Goal: Information Seeking & Learning: Learn about a topic

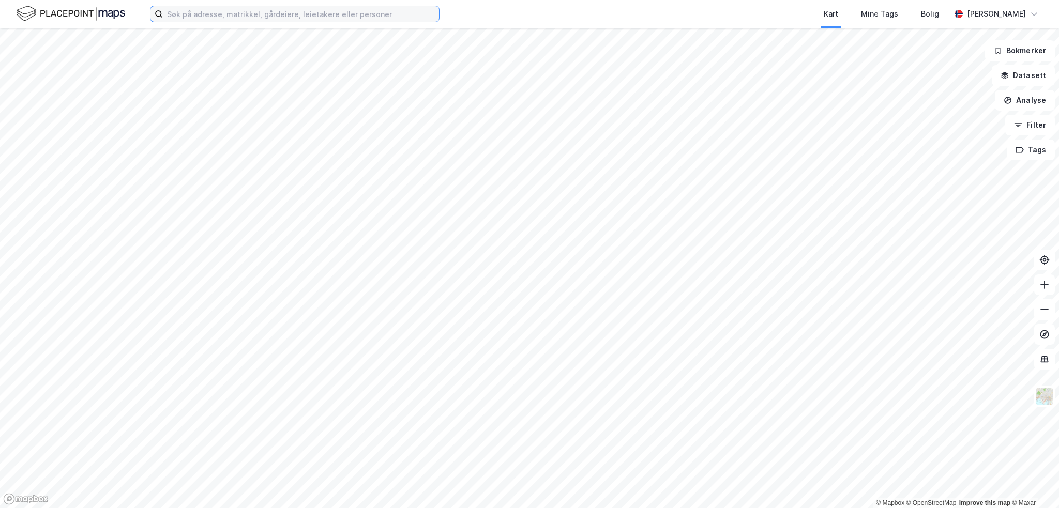
click at [196, 13] on input at bounding box center [301, 14] width 276 height 16
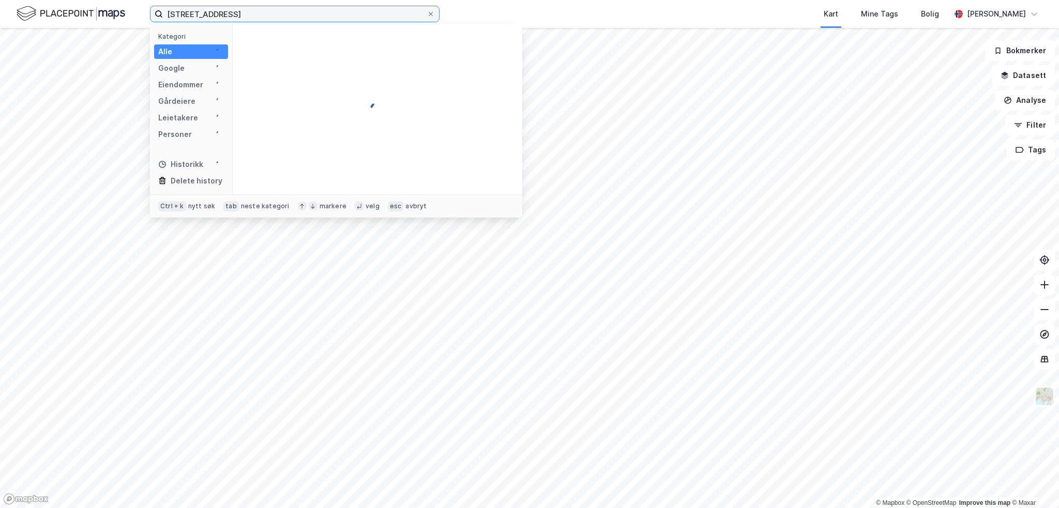
type input "[STREET_ADDRESS]"
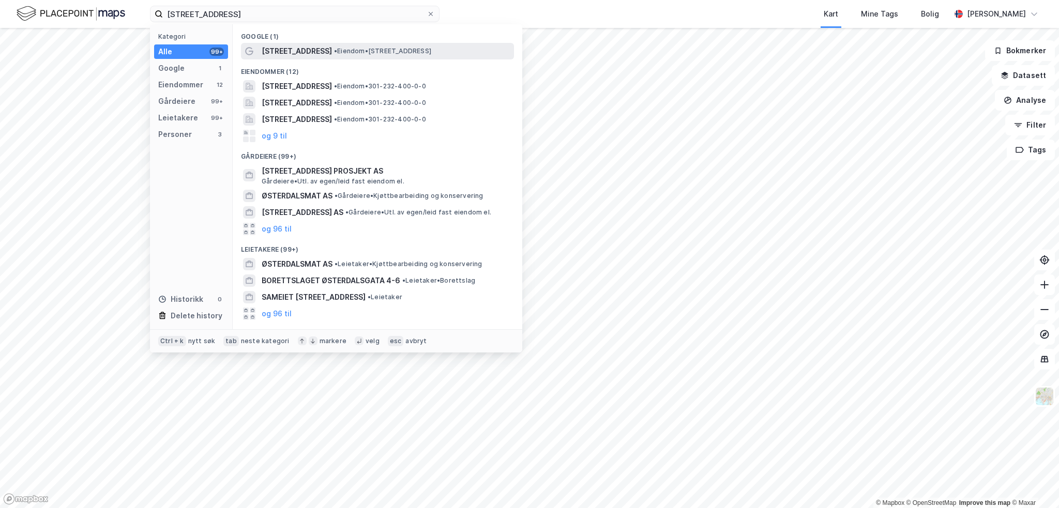
click at [283, 52] on span "[STREET_ADDRESS]" at bounding box center [297, 51] width 70 height 12
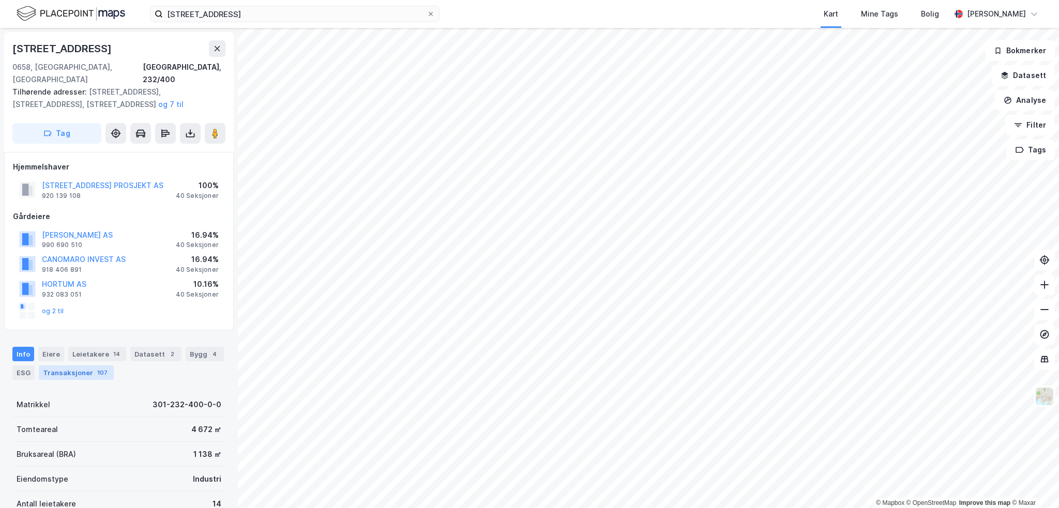
click at [63, 366] on div "Transaksjoner 107" at bounding box center [76, 373] width 75 height 14
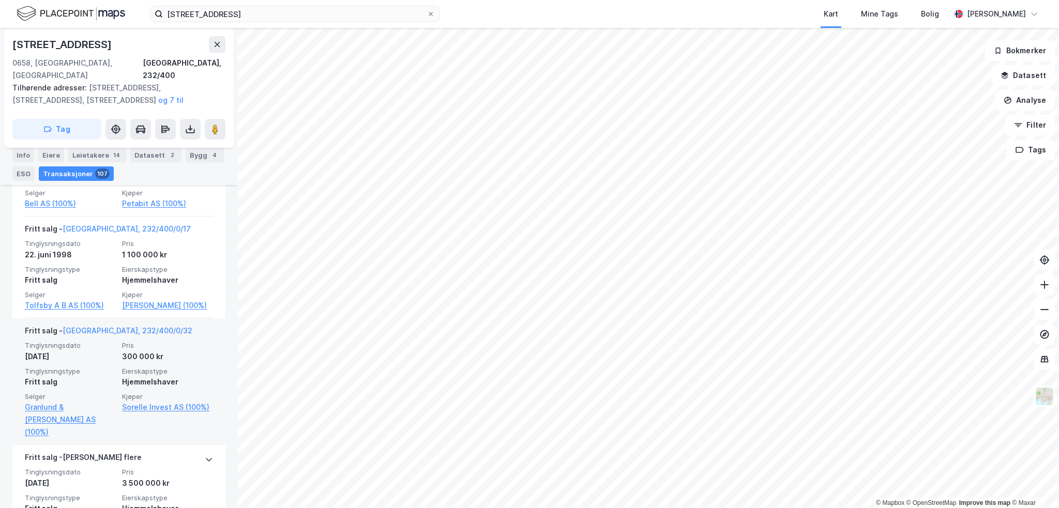
scroll to position [9289, 0]
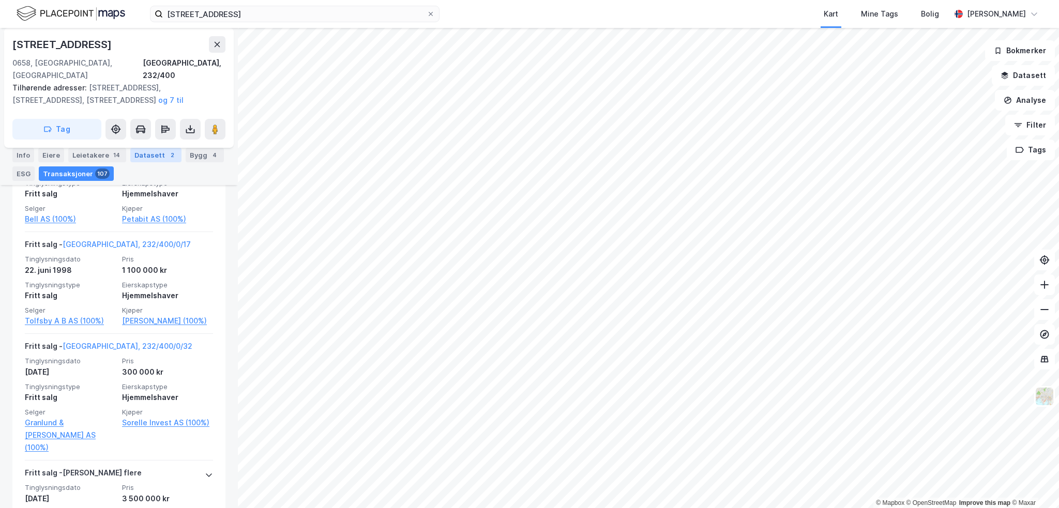
click at [137, 154] on div "Datasett 2" at bounding box center [155, 155] width 51 height 14
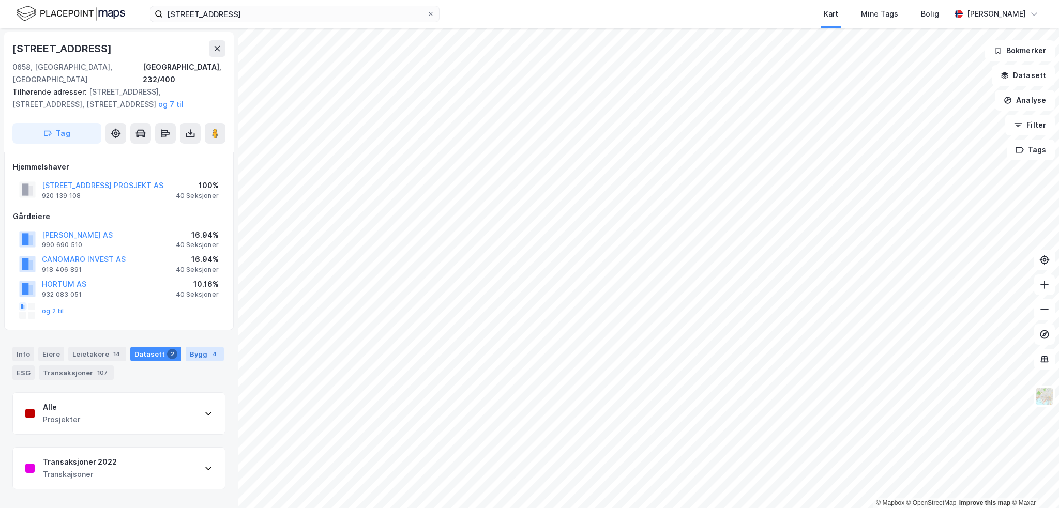
click at [195, 347] on div "Bygg 4" at bounding box center [205, 354] width 38 height 14
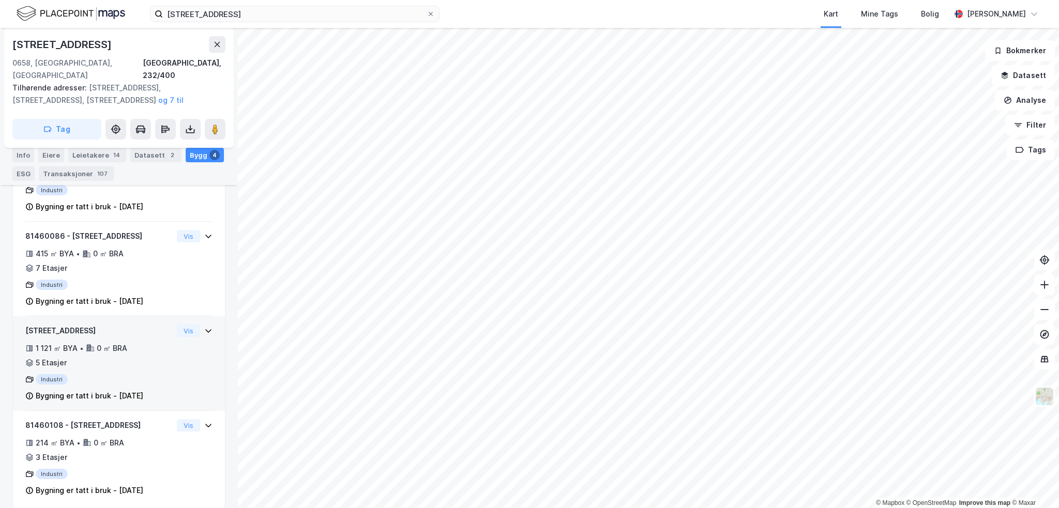
scroll to position [174, 0]
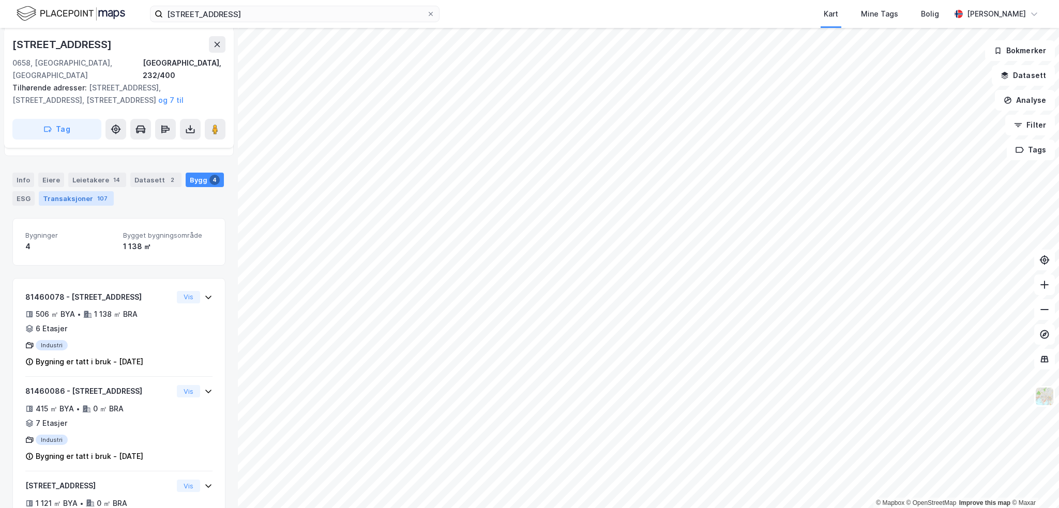
click at [83, 191] on div "Transaksjoner 107" at bounding box center [76, 198] width 75 height 14
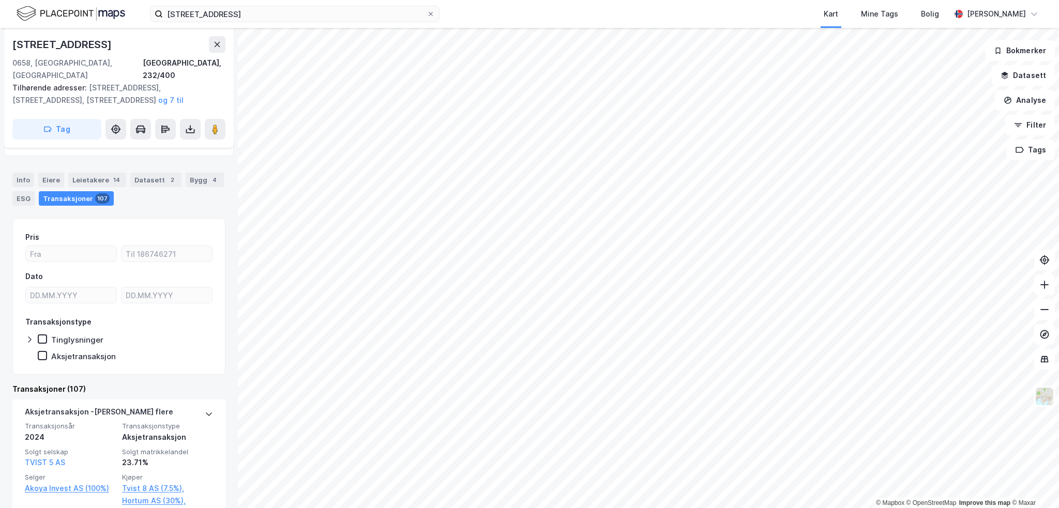
scroll to position [174, 0]
